Goal: Navigation & Orientation: Find specific page/section

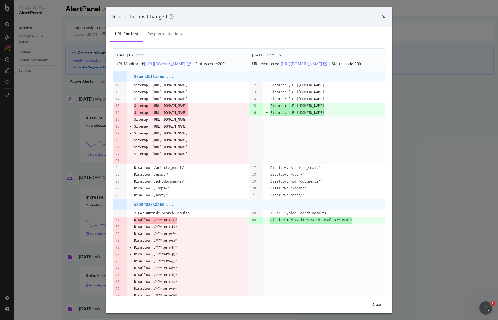
click at [388, 12] on div "Robots.txt has Changed" at bounding box center [249, 17] width 286 height 20
click at [381, 18] on div "Robots.txt has Changed" at bounding box center [249, 16] width 273 height 7
click at [383, 16] on icon "times" at bounding box center [383, 17] width 3 height 4
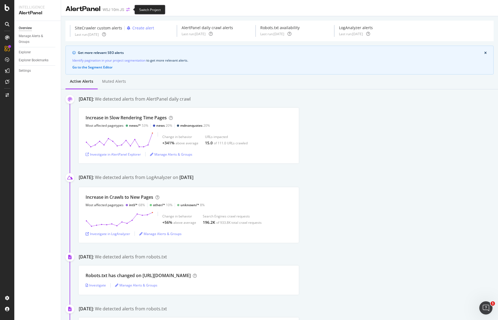
click at [130, 10] on icon "arrow-right-arrow-left" at bounding box center [127, 10] width 3 height 4
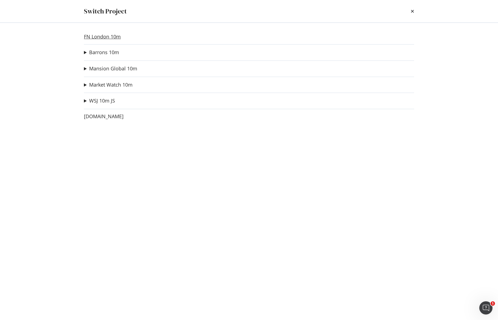
click at [101, 35] on link "FN London 10m" at bounding box center [102, 37] width 37 height 6
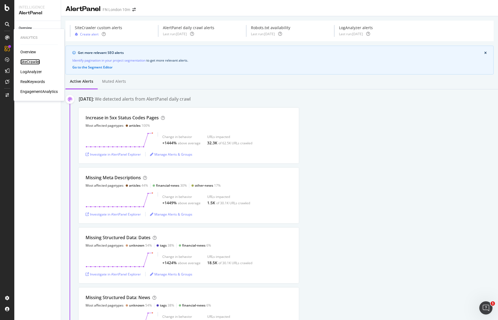
click at [30, 62] on div "SiteCrawler" at bounding box center [30, 62] width 20 height 6
